Goal: Task Accomplishment & Management: Manage account settings

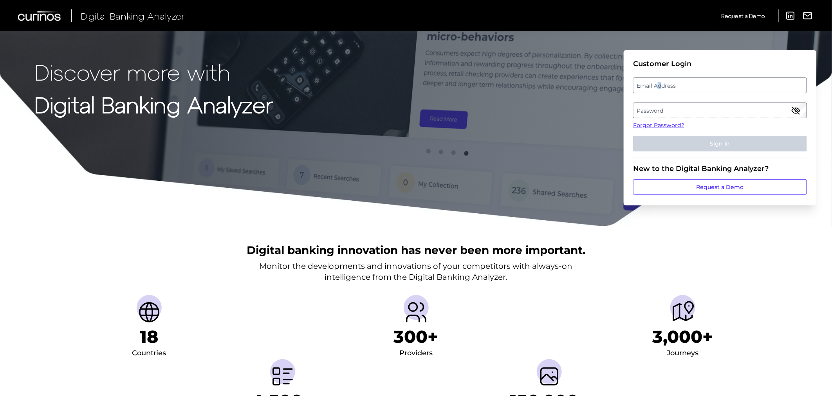
click at [662, 80] on label "Email Address" at bounding box center [719, 85] width 173 height 14
click at [662, 80] on input "email" at bounding box center [720, 86] width 174 height 16
type input "[PERSON_NAME][EMAIL_ADDRESS][DOMAIN_NAME]"
click at [683, 112] on label "Password" at bounding box center [719, 110] width 173 height 14
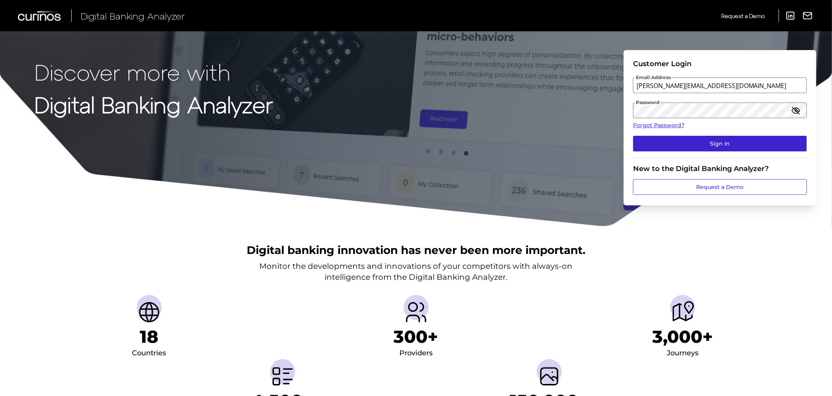
click at [686, 142] on button "Sign In" at bounding box center [720, 144] width 174 height 16
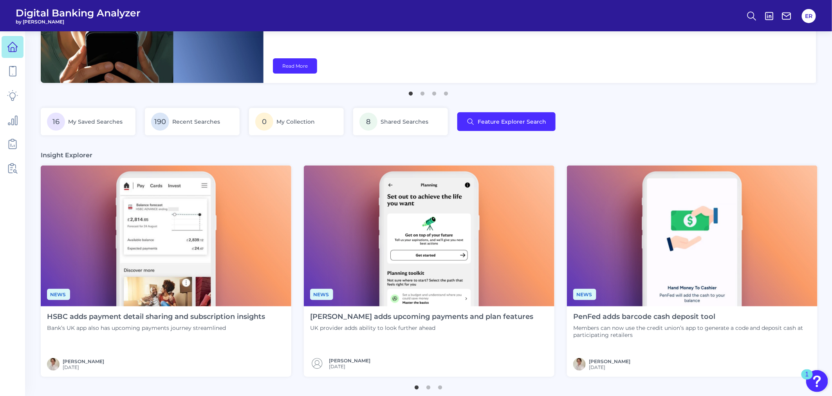
scroll to position [87, 0]
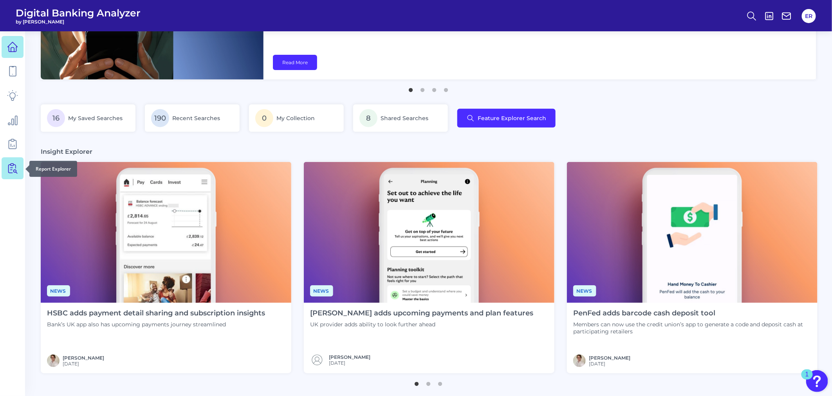
click at [14, 166] on icon at bounding box center [12, 168] width 11 height 11
